Goal: Task Accomplishment & Management: Use online tool/utility

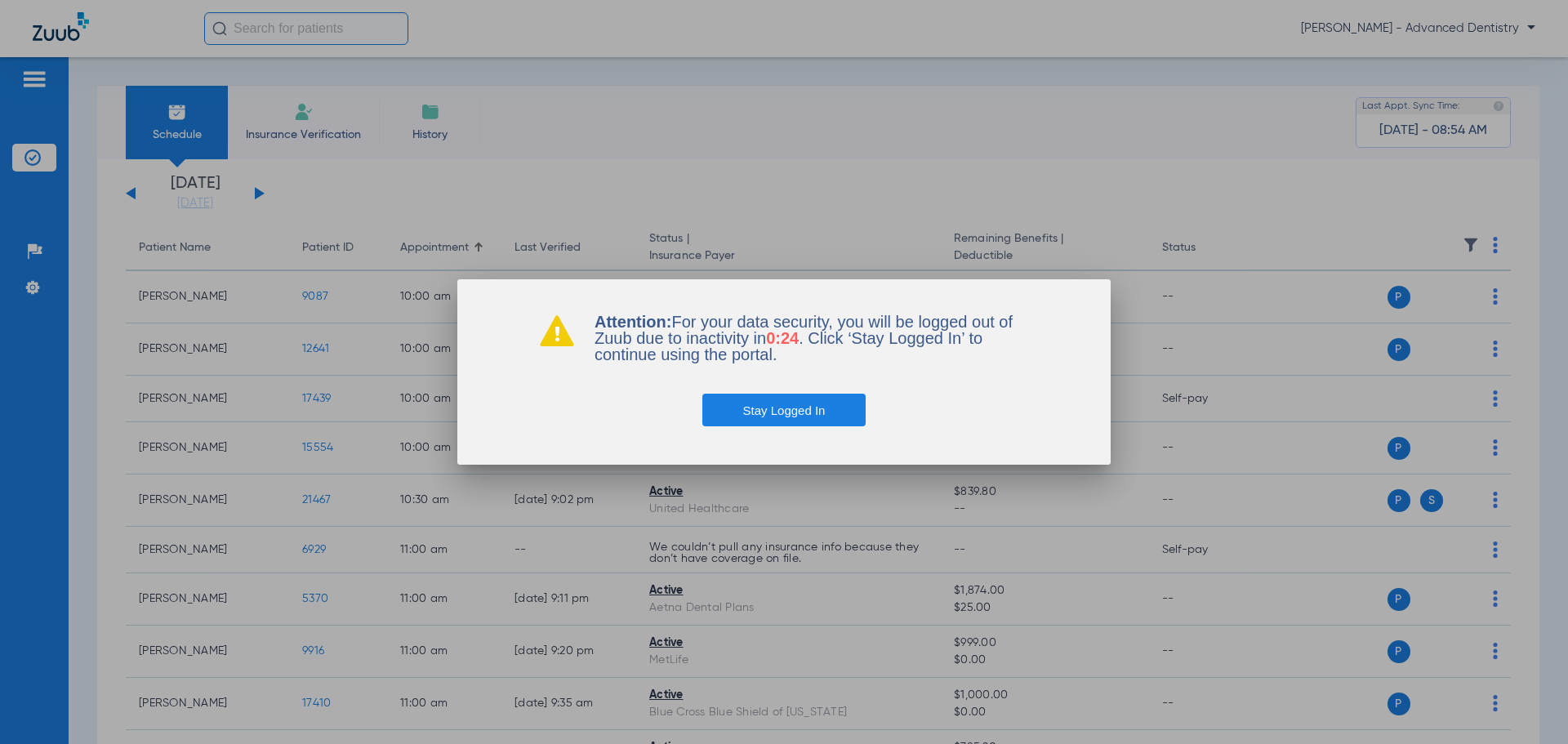
scroll to position [81, 0]
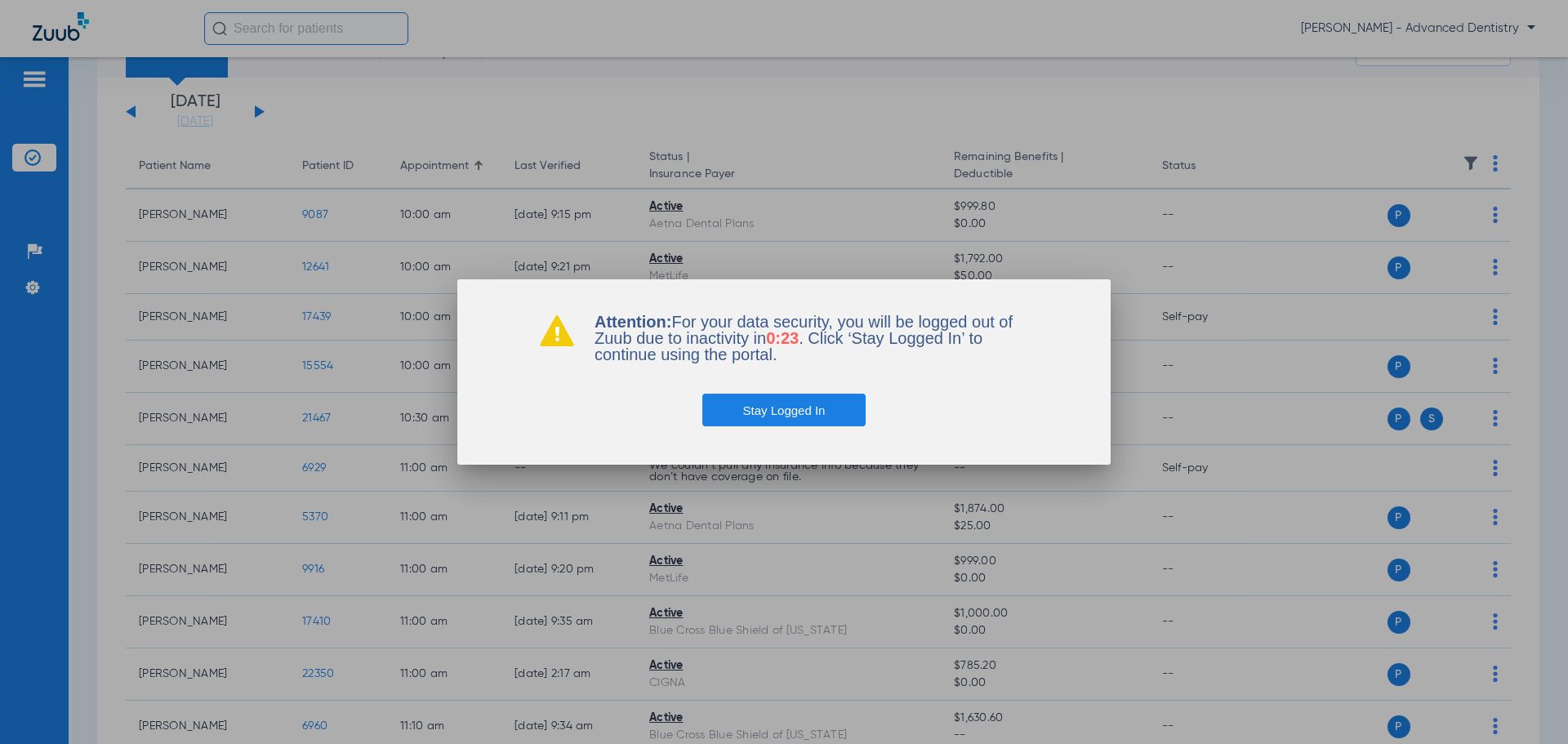
click at [804, 411] on button "Stay Logged In" at bounding box center [784, 410] width 164 height 33
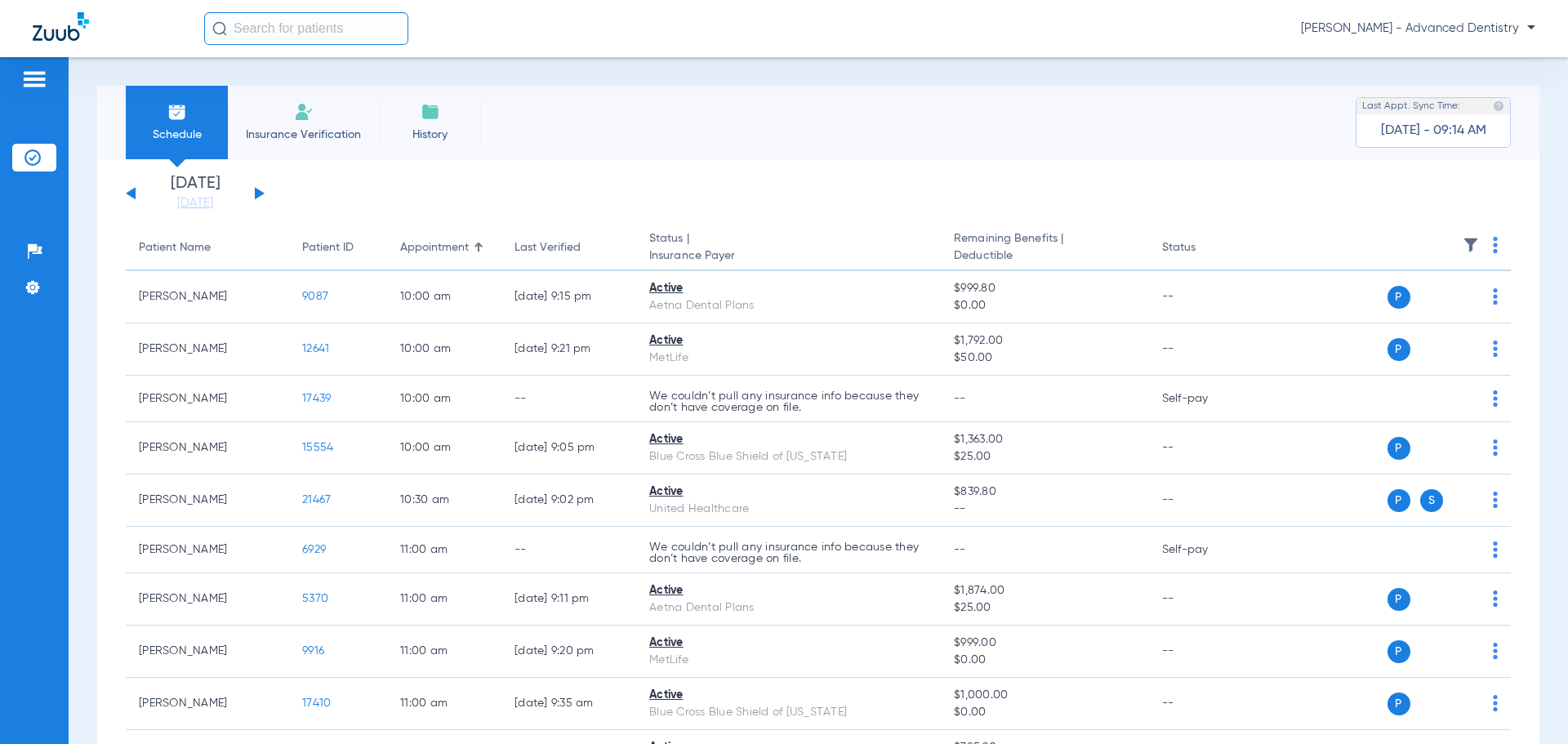
click at [130, 193] on button at bounding box center [131, 193] width 10 height 12
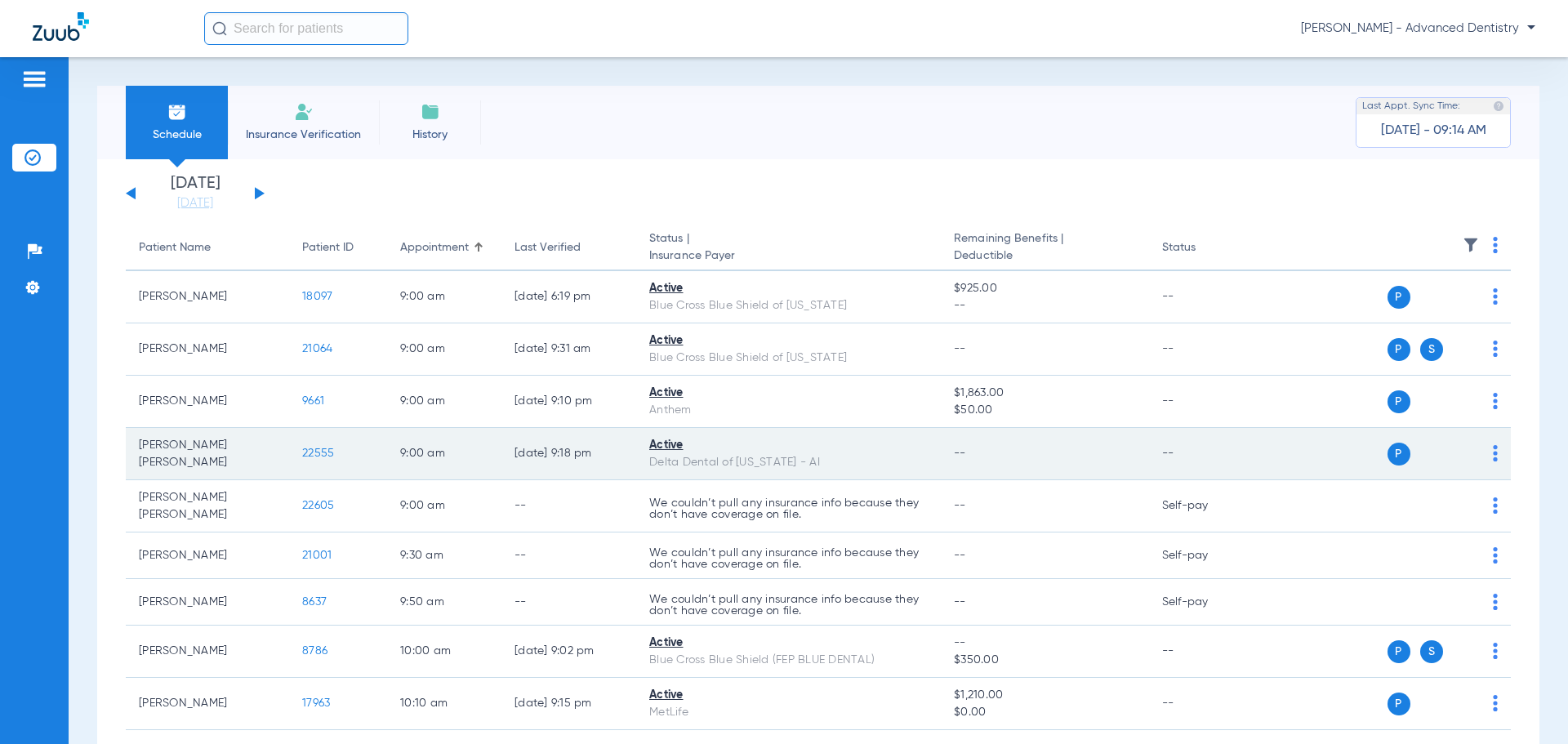
click at [1477, 450] on div "P S" at bounding box center [1378, 454] width 239 height 23
click at [1493, 455] on img at bounding box center [1495, 453] width 5 height 16
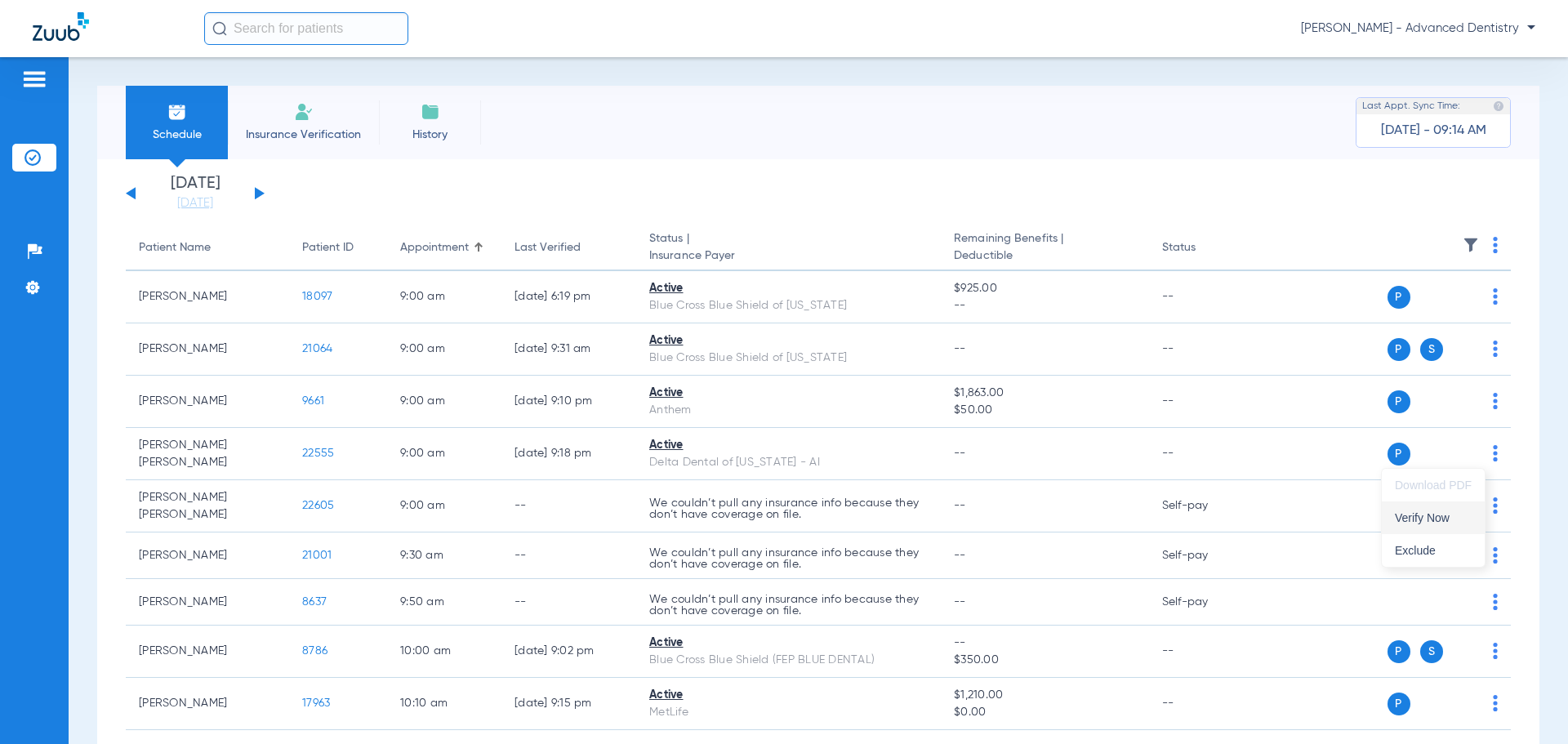
click at [1422, 518] on span "Verify Now" at bounding box center [1433, 518] width 77 height 12
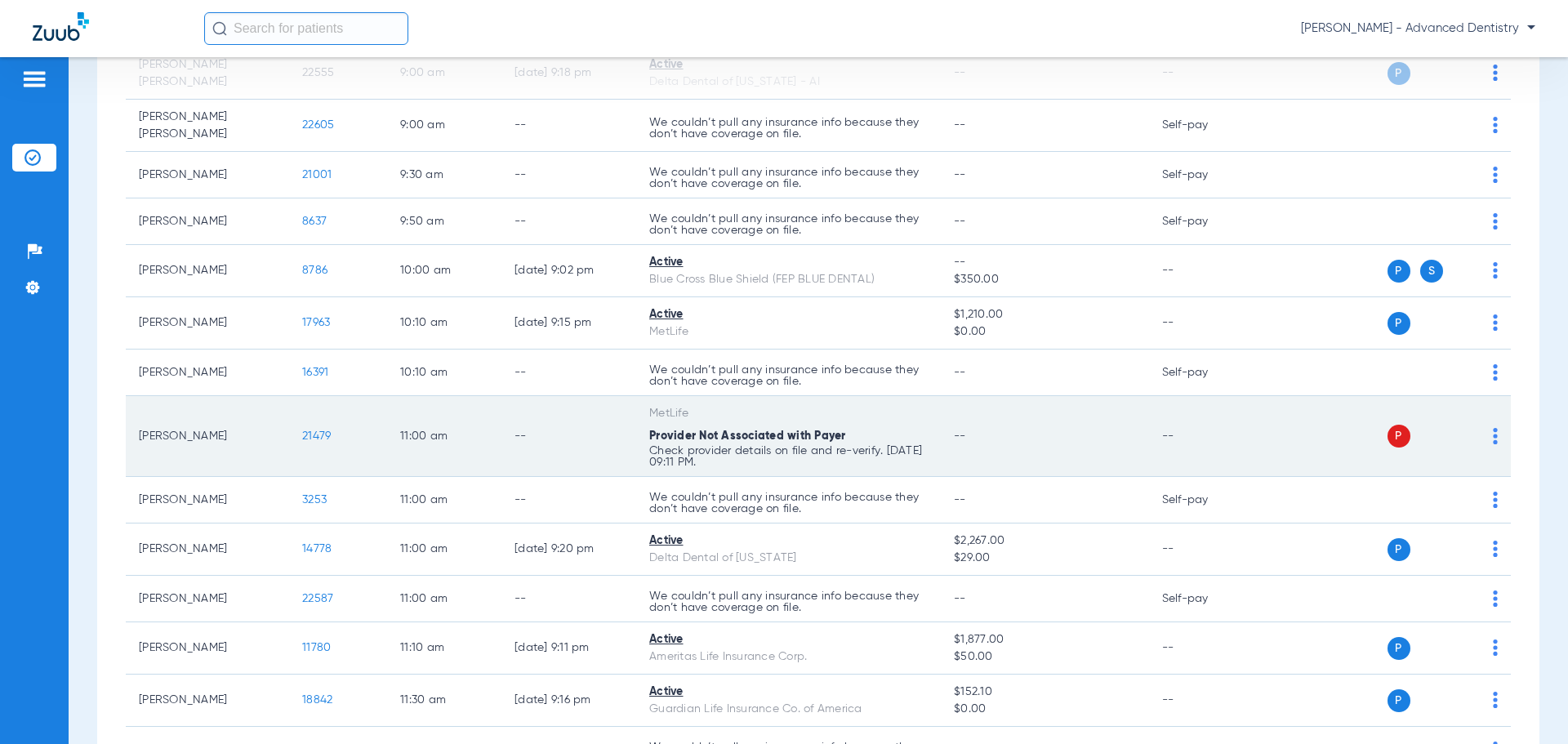
scroll to position [163, 0]
